Goal: Task Accomplishment & Management: Complete application form

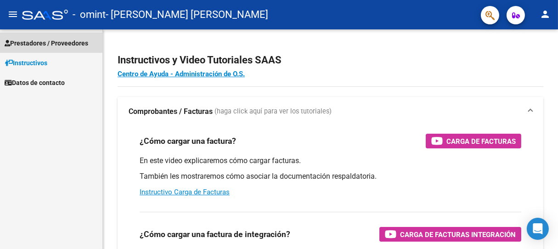
click at [49, 45] on span "Prestadores / Proveedores" at bounding box center [47, 43] width 84 height 10
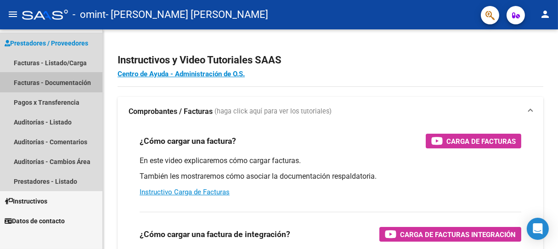
click at [71, 82] on link "Facturas - Documentación" at bounding box center [51, 83] width 102 height 20
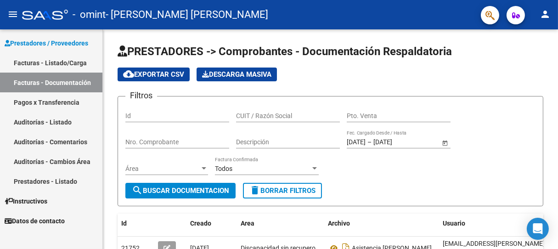
click at [79, 57] on link "Facturas - Listado/Carga" at bounding box center [51, 63] width 102 height 20
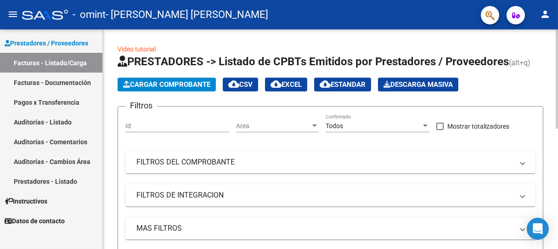
click at [159, 83] on span "Cargar Comprobante" at bounding box center [166, 84] width 87 height 8
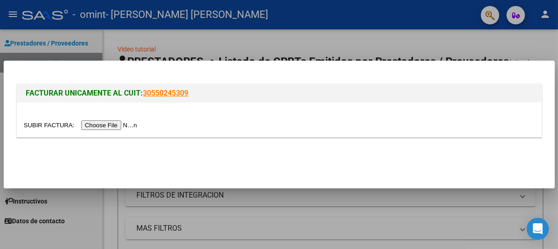
click at [120, 126] on input "file" at bounding box center [82, 125] width 116 height 10
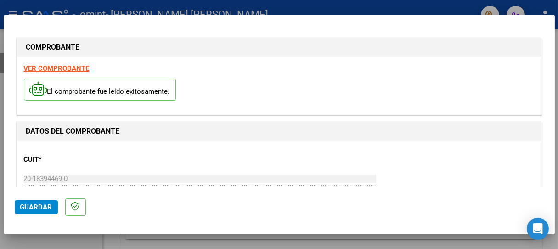
scroll to position [51, 0]
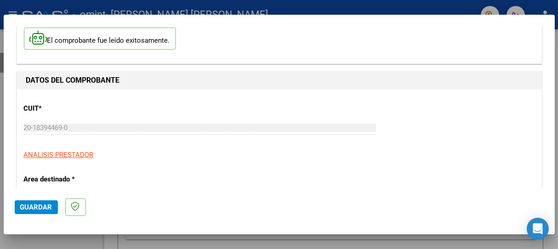
click at [32, 206] on span "Guardar" at bounding box center [36, 207] width 32 height 8
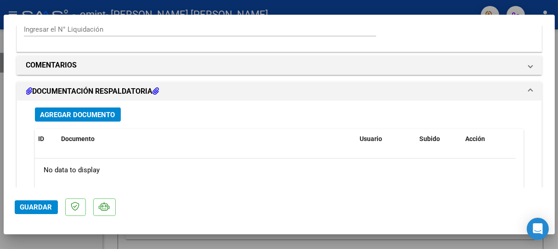
scroll to position [715, 0]
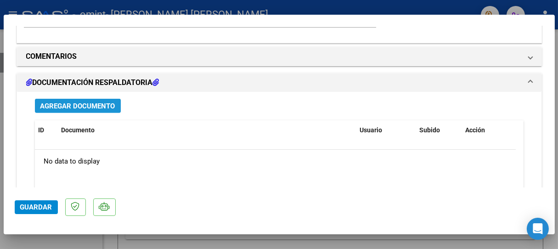
click at [95, 102] on span "Agregar Documento" at bounding box center [77, 106] width 75 height 8
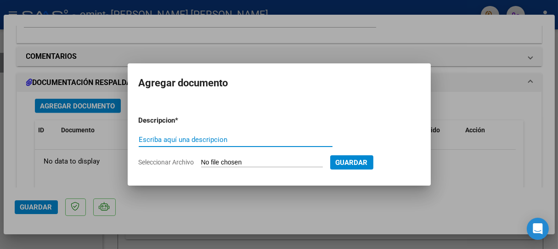
click at [151, 141] on input "Escriba aquí una descripcion" at bounding box center [236, 140] width 194 height 8
type input "asistencia [PERSON_NAME][DATE]"
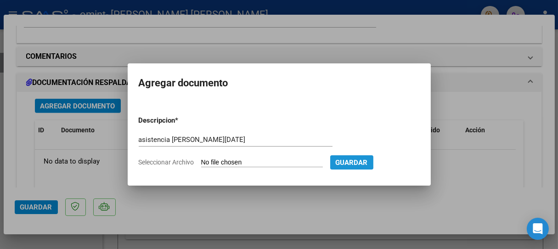
click at [368, 160] on span "Guardar" at bounding box center [352, 163] width 32 height 8
click at [368, 161] on span "Guardar" at bounding box center [352, 163] width 32 height 8
click at [283, 159] on input "Seleccionar Archivo" at bounding box center [262, 163] width 122 height 9
type input "C:\fakepath\asistencia [PERSON_NAME][DATE].pdf"
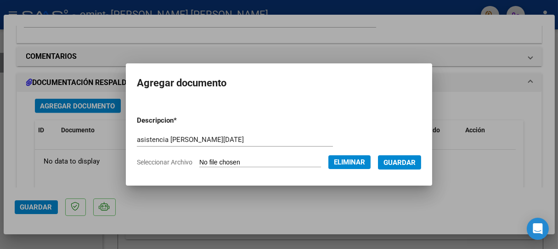
click at [413, 164] on span "Guardar" at bounding box center [400, 163] width 32 height 8
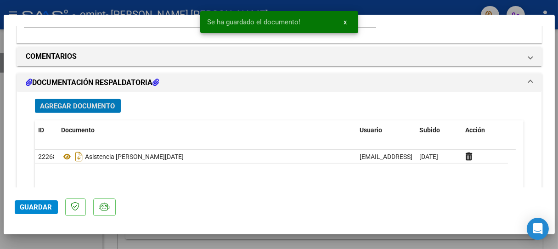
click at [40, 207] on span "Guardar" at bounding box center [36, 207] width 32 height 8
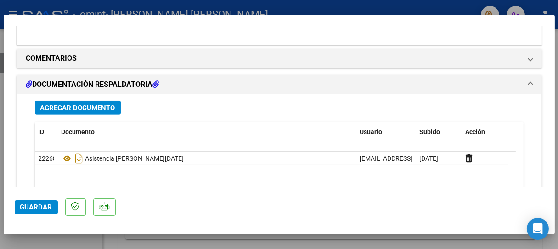
scroll to position [762, 0]
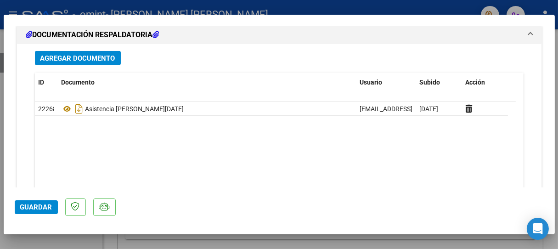
drag, startPoint x: 25, startPoint y: 6, endPoint x: 211, endPoint y: 71, distance: 197.5
click at [25, 6] on div at bounding box center [279, 124] width 558 height 249
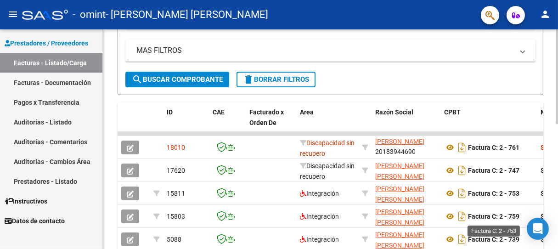
scroll to position [204, 0]
